Goal: Information Seeking & Learning: Check status

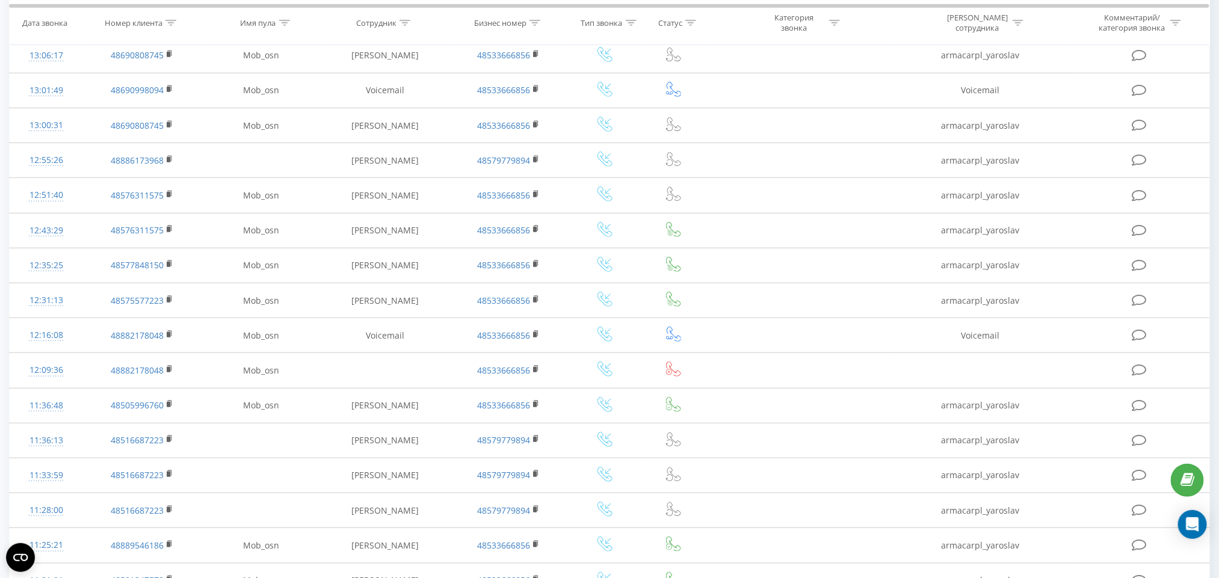
scroll to position [531, 0]
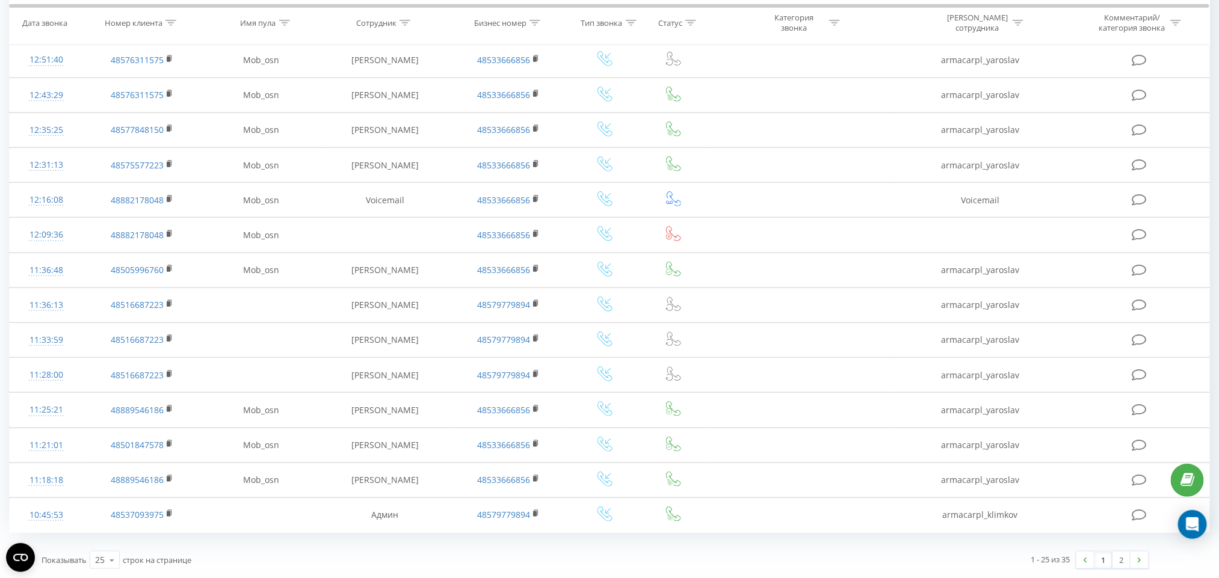
click at [1108, 557] on link "1" at bounding box center [1103, 560] width 18 height 17
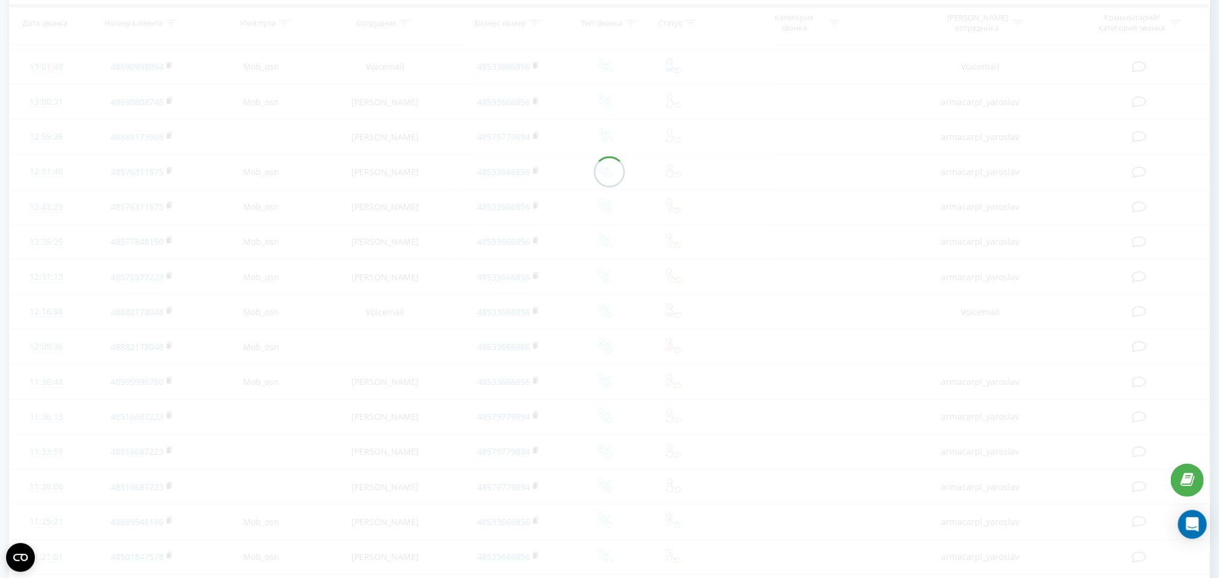
scroll to position [531, 0]
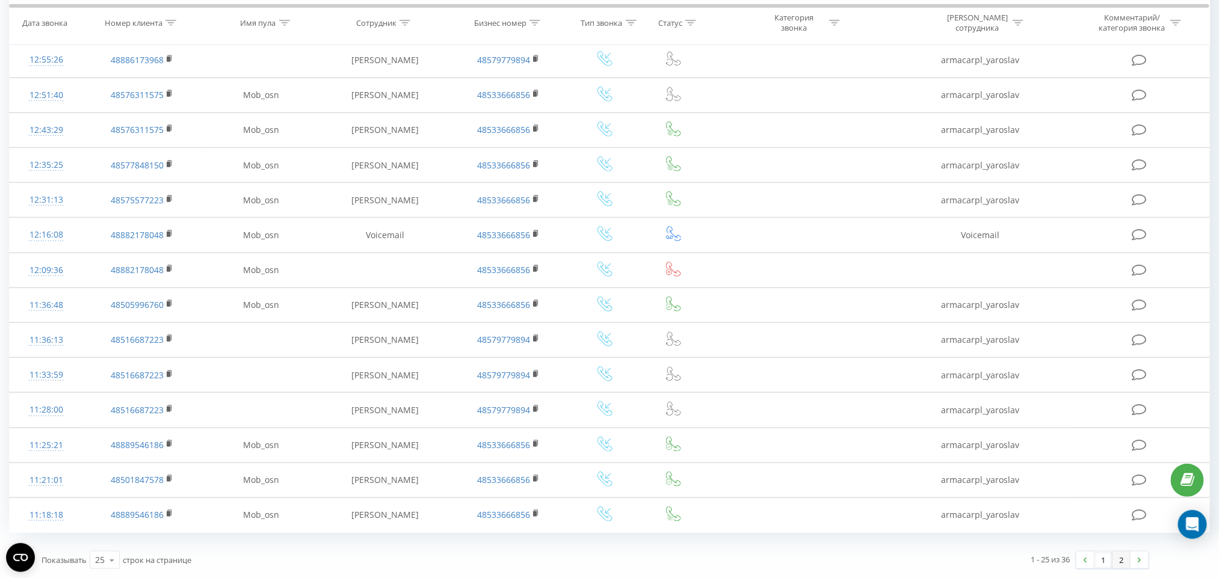
click at [1121, 566] on link "2" at bounding box center [1121, 560] width 18 height 17
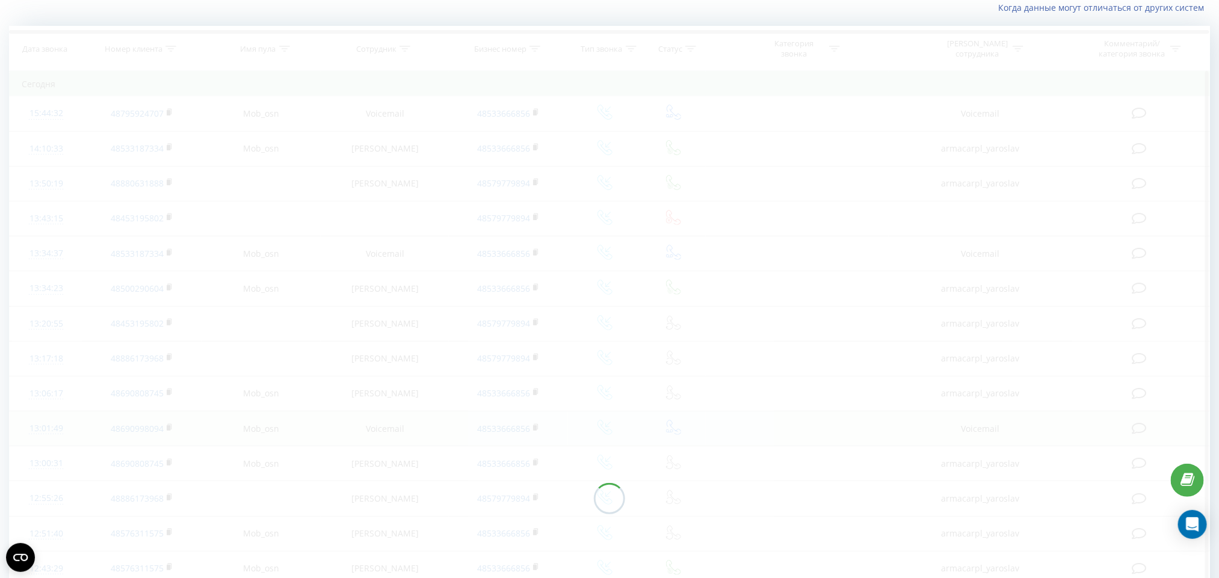
scroll to position [37, 0]
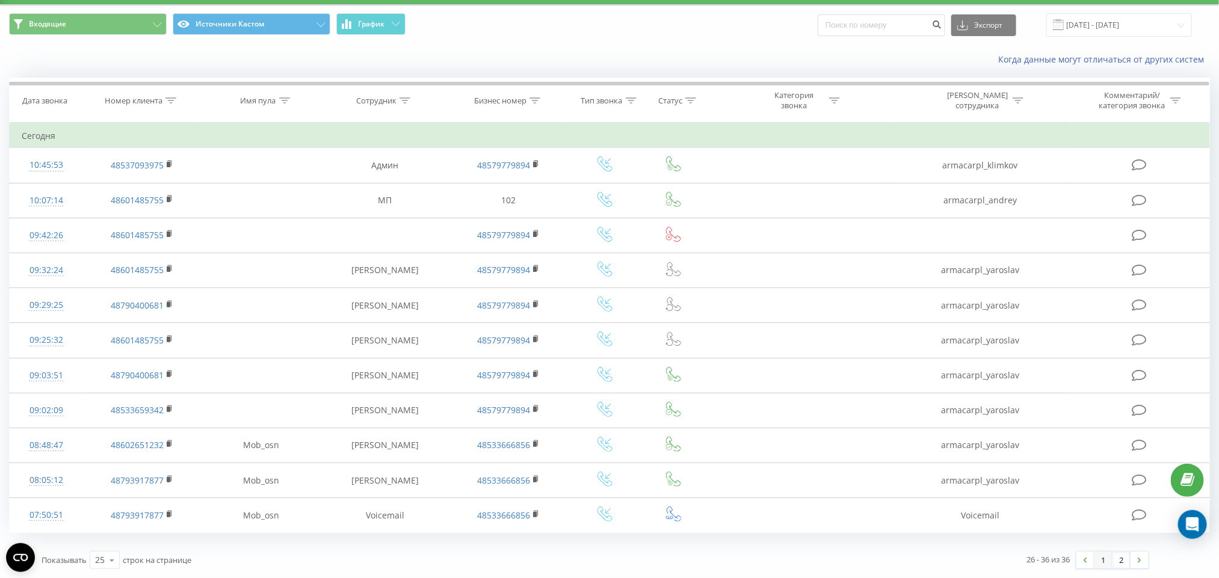
click at [1107, 564] on link "1" at bounding box center [1103, 560] width 18 height 17
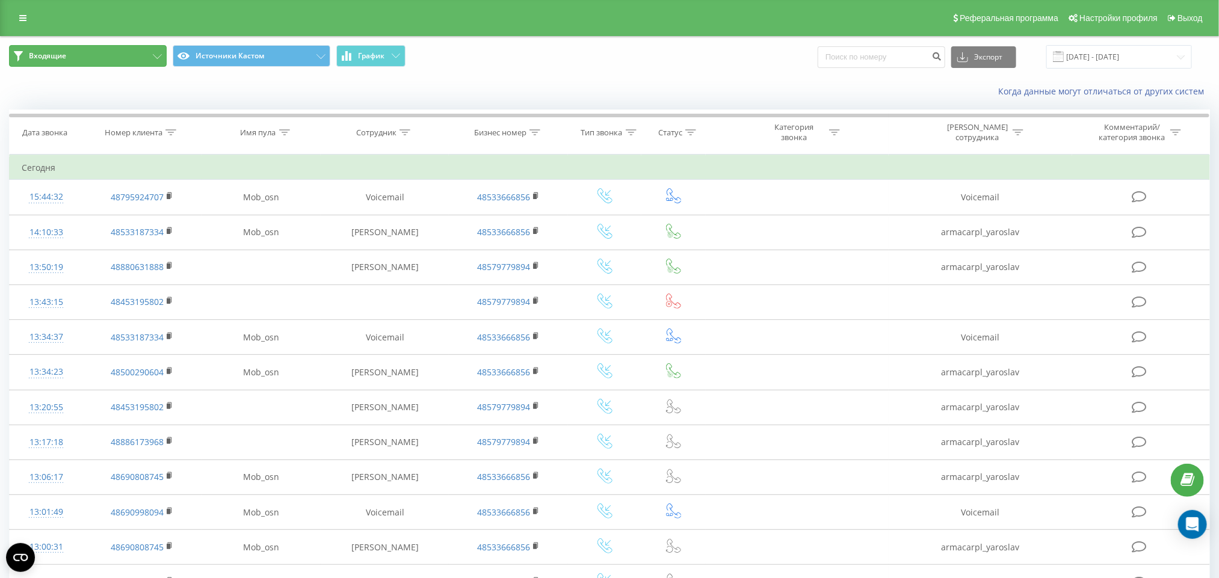
click at [123, 58] on button "Входящие" at bounding box center [88, 56] width 158 height 22
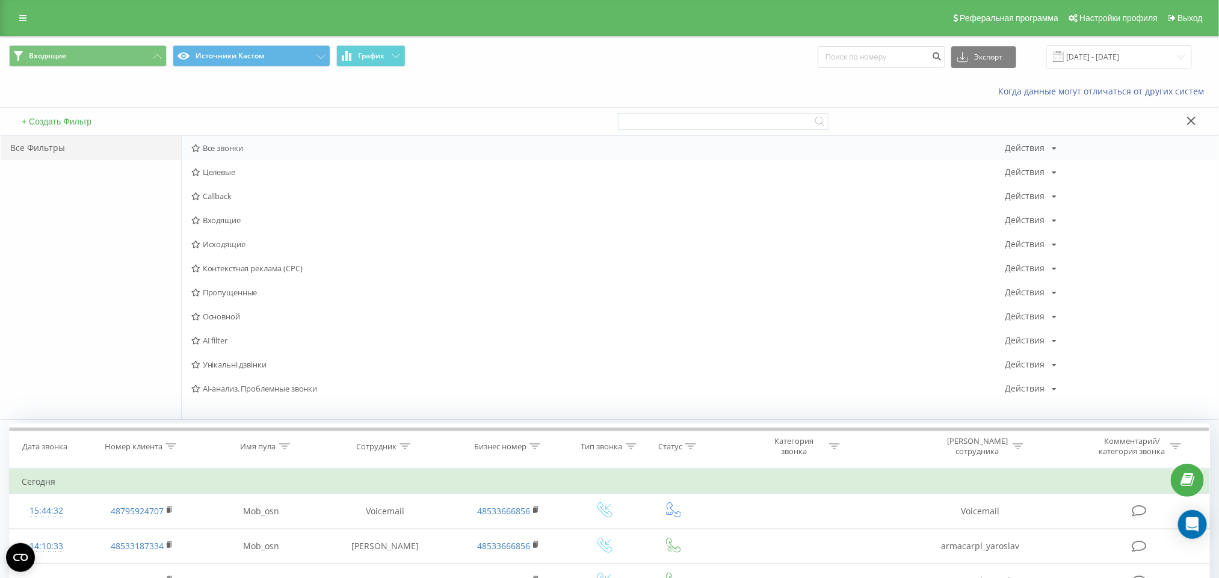
click at [241, 144] on span "Все звонки" at bounding box center [598, 148] width 814 height 8
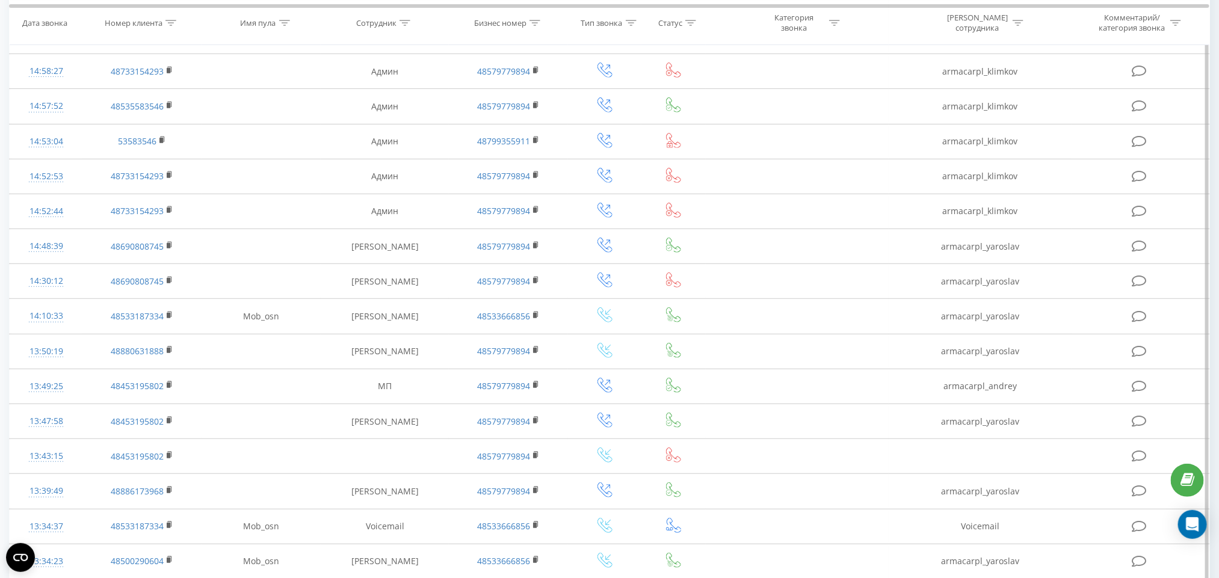
scroll to position [260, 0]
